Goal: Task Accomplishment & Management: Manage account settings

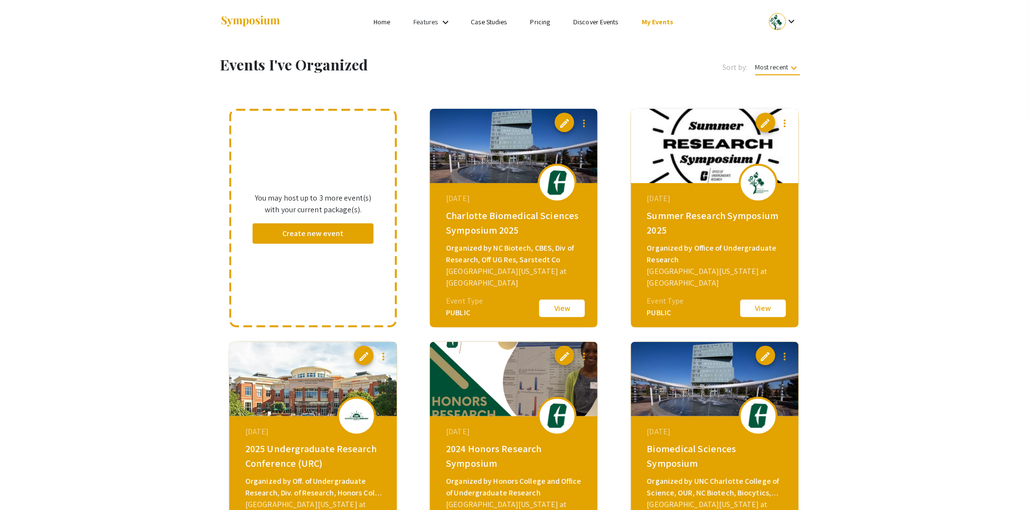
click at [577, 302] on button "View" at bounding box center [562, 308] width 49 height 20
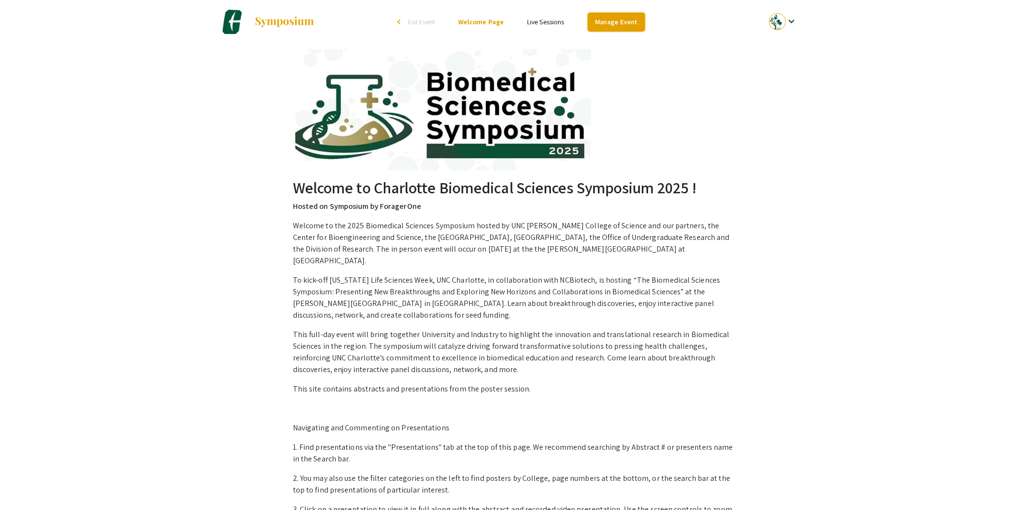
click at [613, 21] on link "Manage Event" at bounding box center [616, 22] width 57 height 19
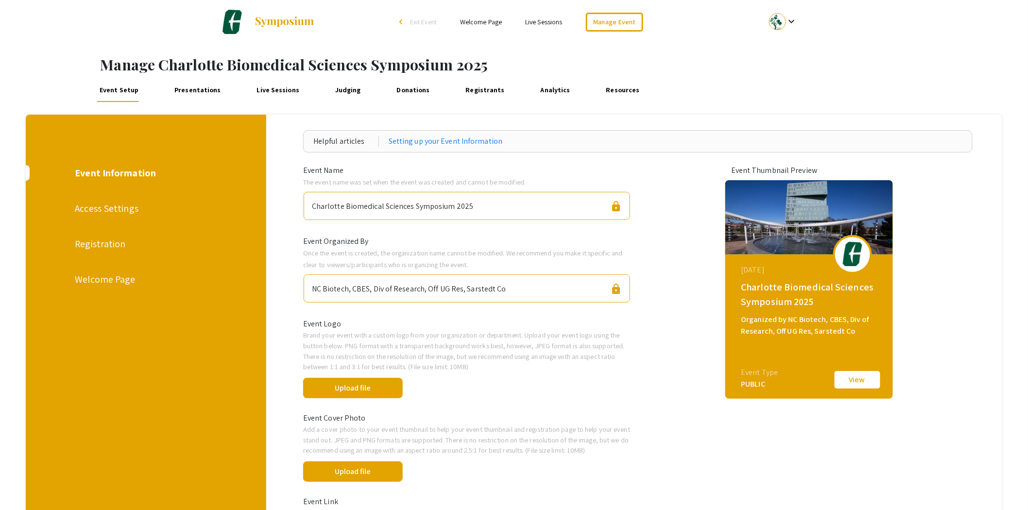
click at [333, 89] on link "Judging" at bounding box center [348, 90] width 31 height 23
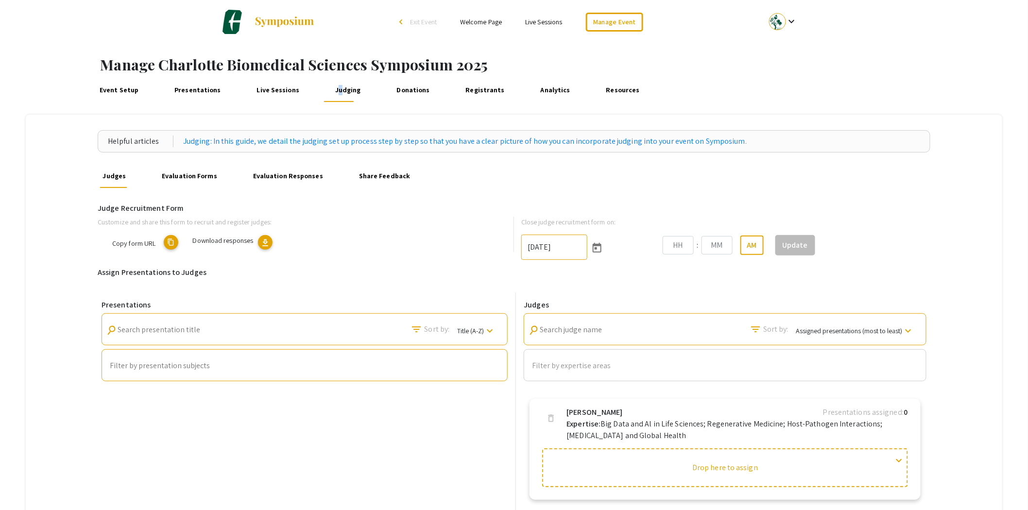
type input "[DATE]"
type input "10"
type input "52"
click at [327, 241] on button "download" at bounding box center [331, 242] width 15 height 15
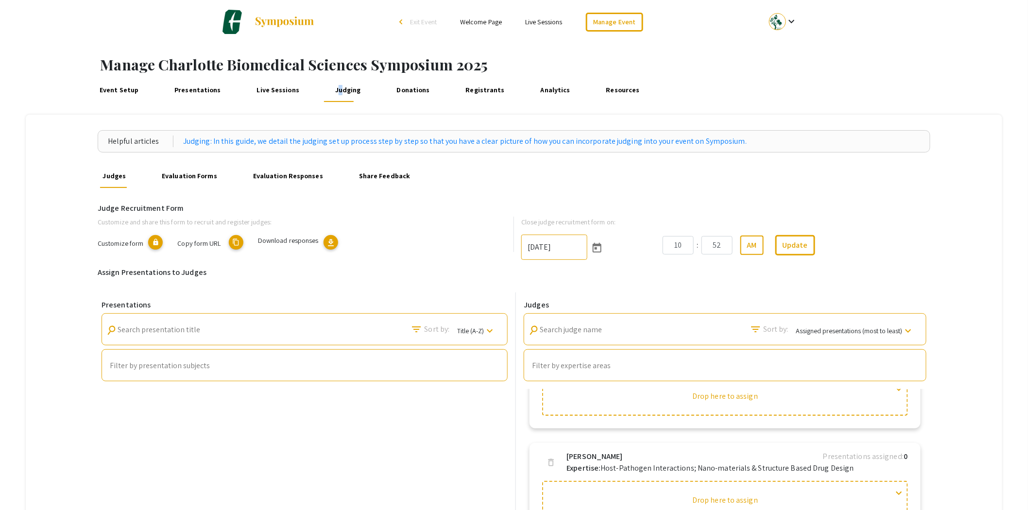
click at [236, 243] on mat-icon "content_copy" at bounding box center [236, 242] width 15 height 15
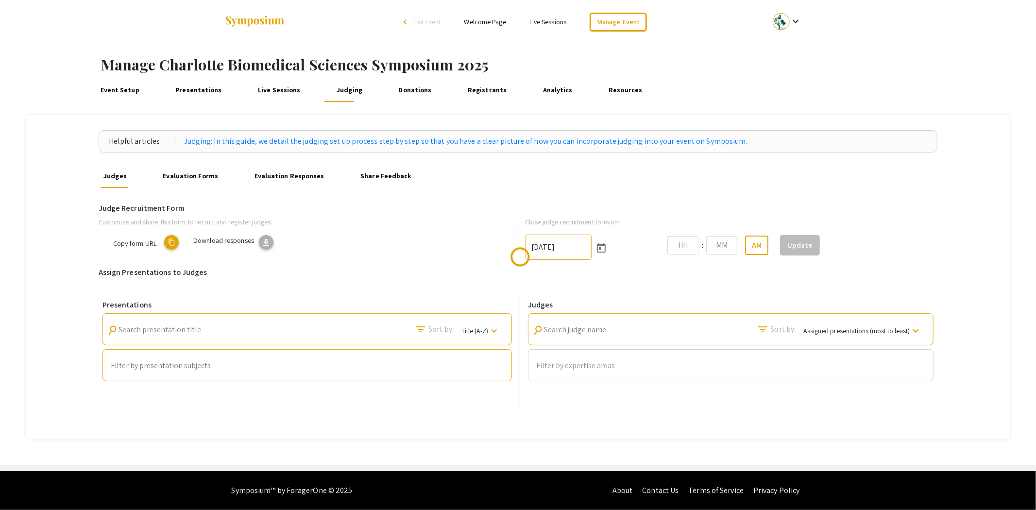
type input "[DATE]"
type input "10"
type input "52"
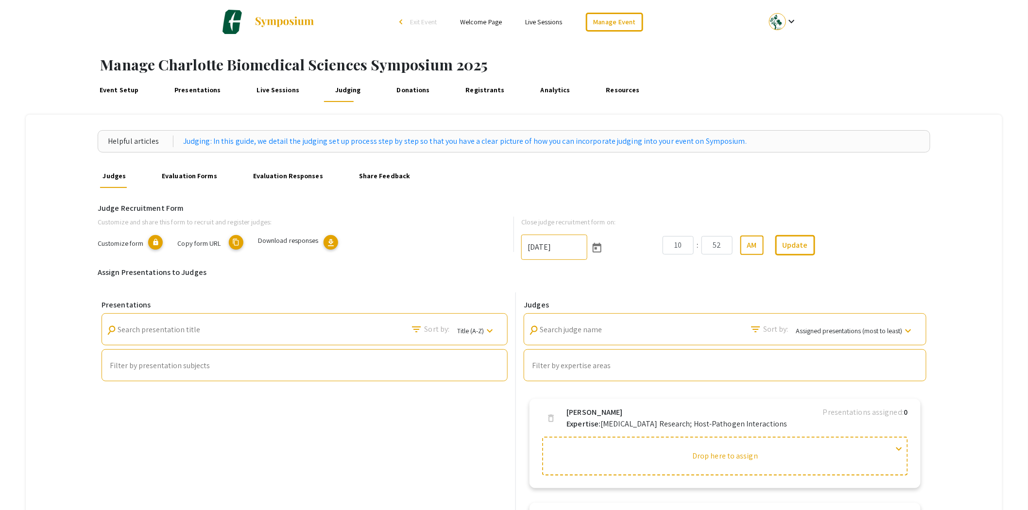
click at [333, 243] on span "download" at bounding box center [331, 243] width 10 height 10
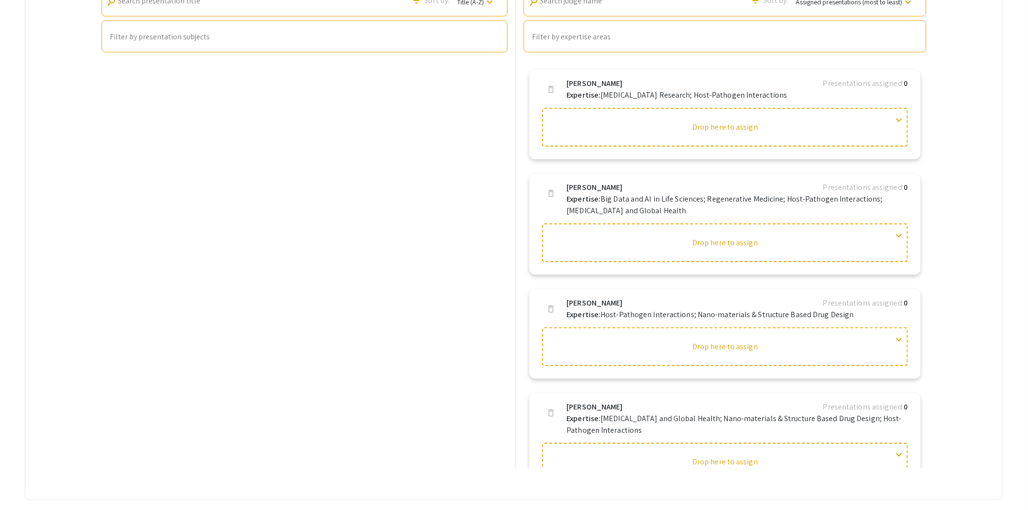
scroll to position [5, 0]
